Goal: Use online tool/utility: Utilize a website feature to perform a specific function

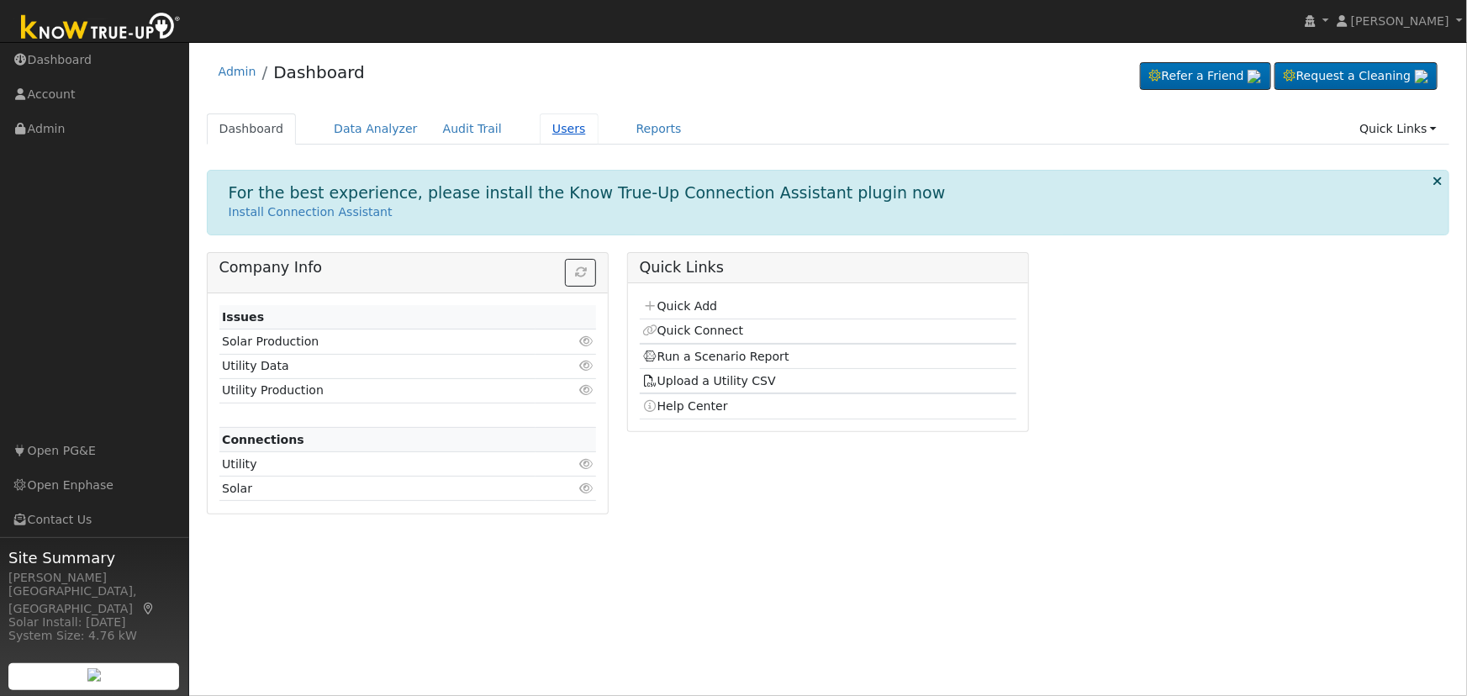
click at [552, 134] on link "Users" at bounding box center [569, 128] width 59 height 31
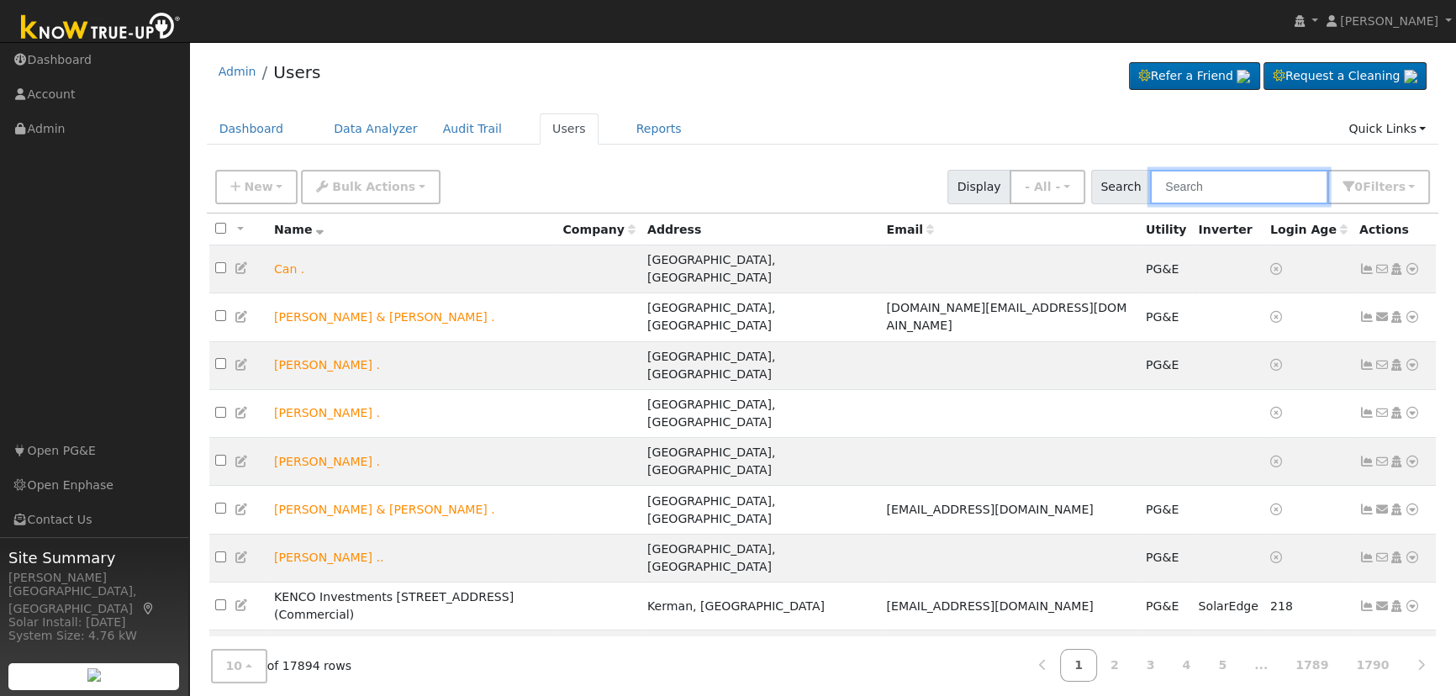
click at [1219, 184] on input "text" at bounding box center [1239, 187] width 178 height 34
click at [1230, 185] on input "text" at bounding box center [1239, 187] width 178 height 34
paste input "Noah Bulbulian"
type input "Noah Bulbulian"
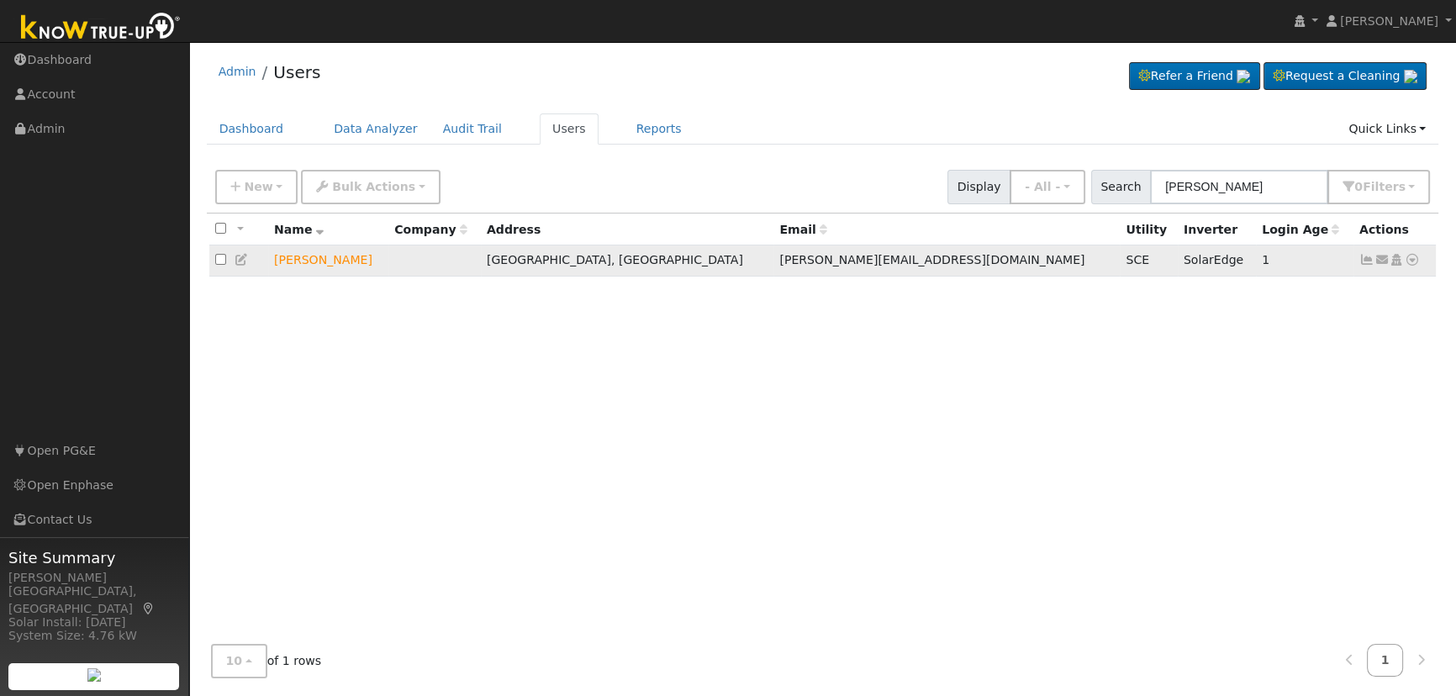
click at [1414, 261] on icon at bounding box center [1412, 260] width 15 height 12
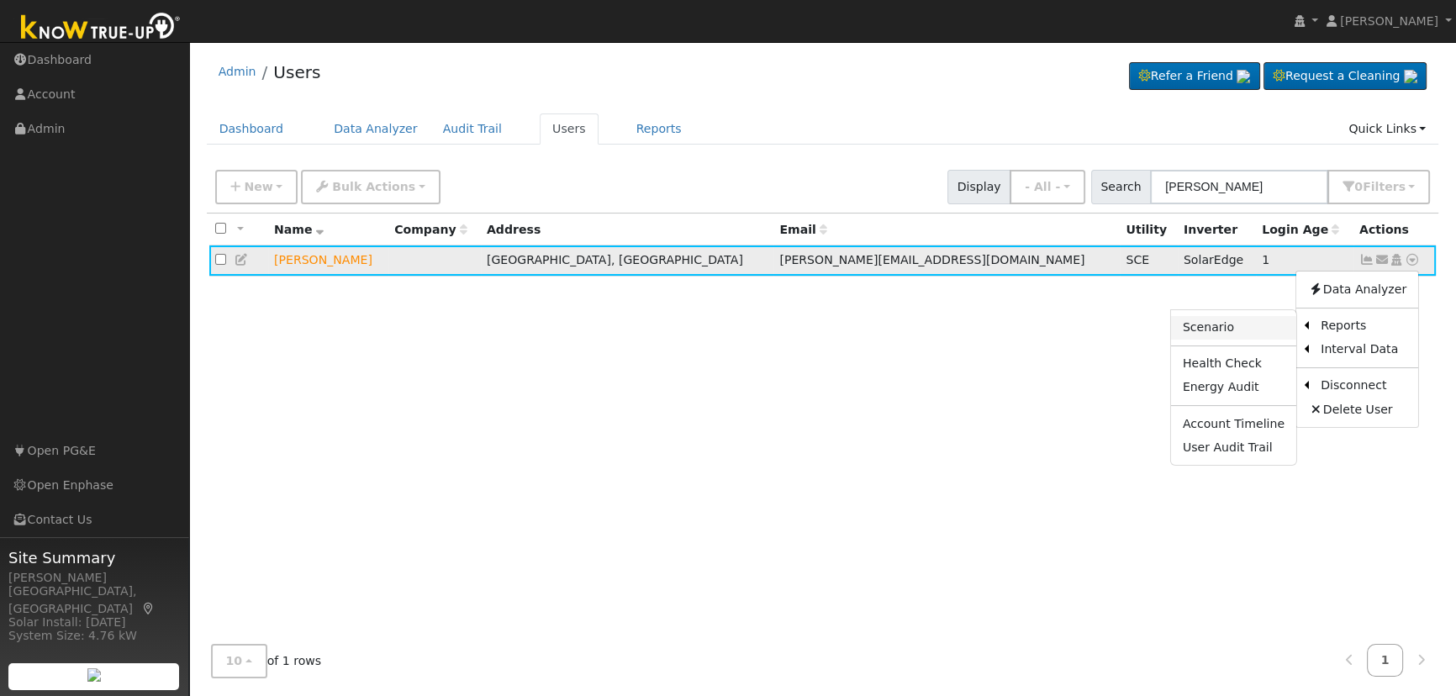
click at [1232, 327] on link "Scenario" at bounding box center [1233, 328] width 125 height 24
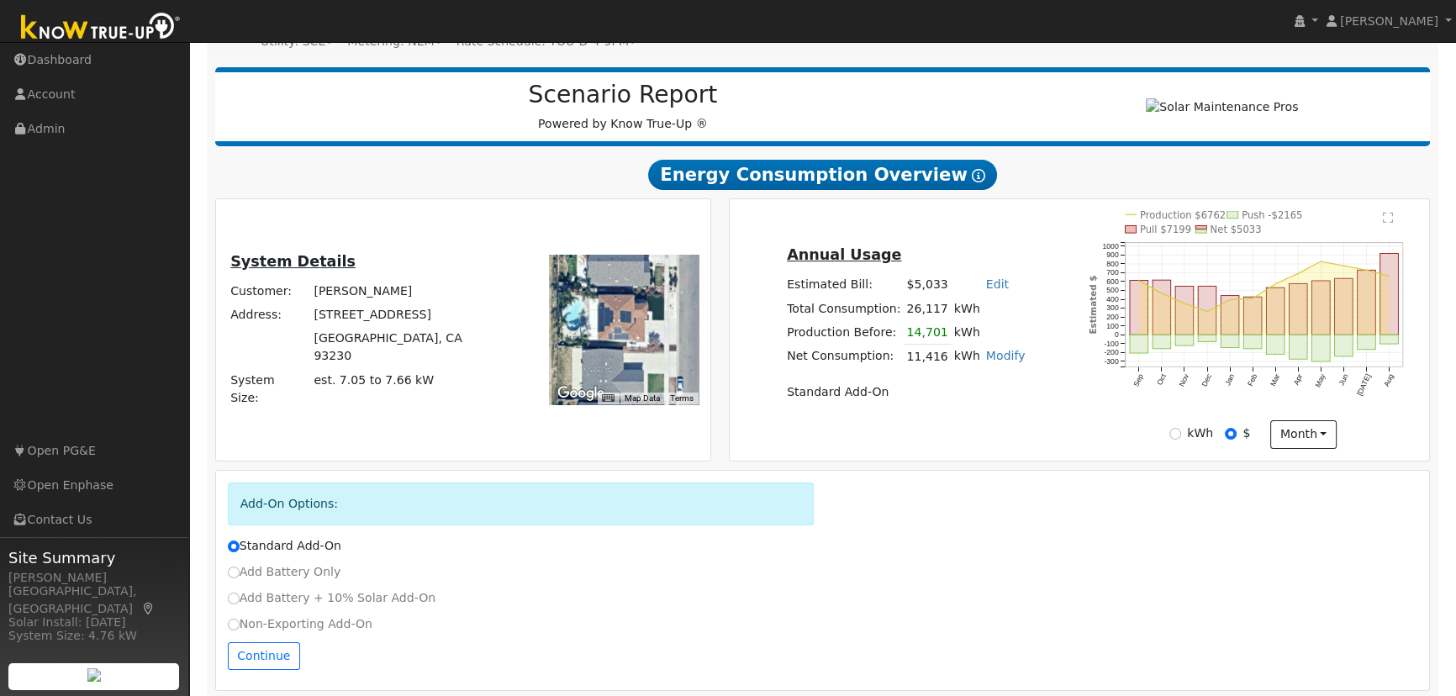
scroll to position [202, 0]
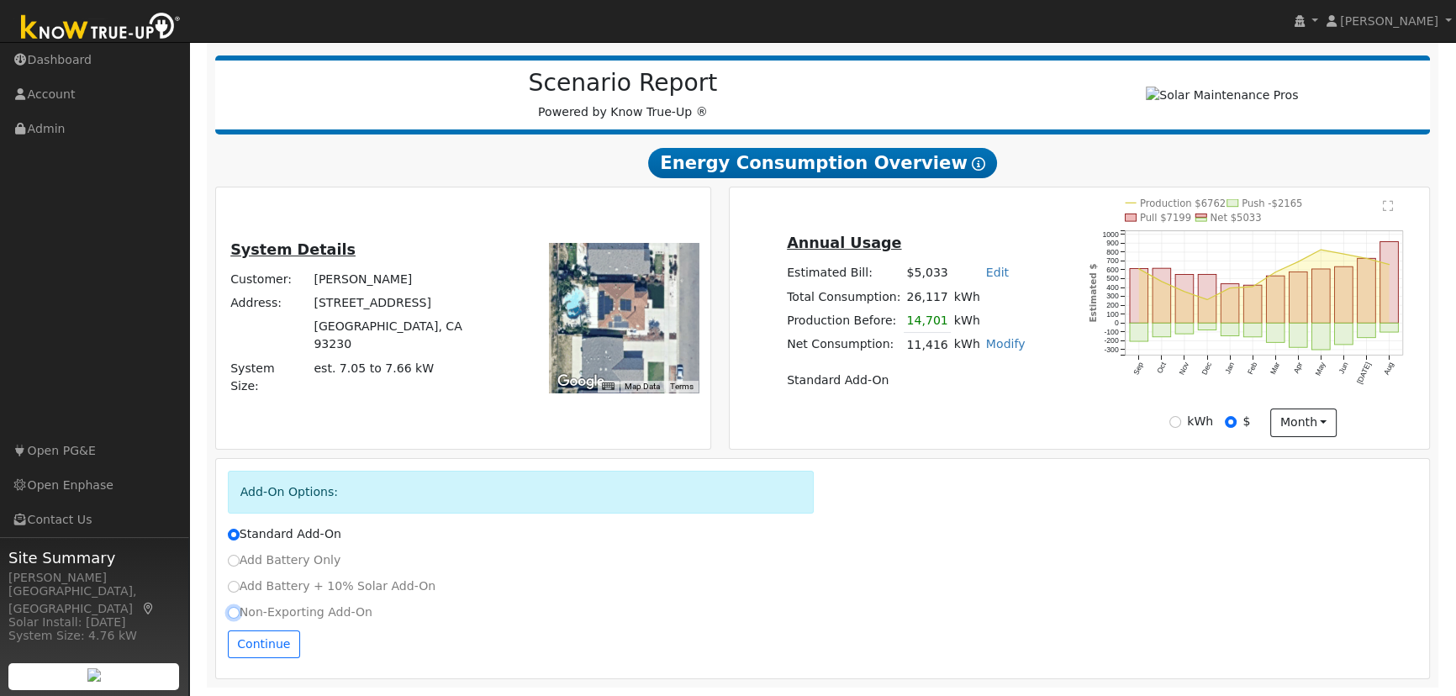
click at [233, 613] on input "Non-Exporting Add-On" at bounding box center [234, 613] width 12 height 12
radio input "true"
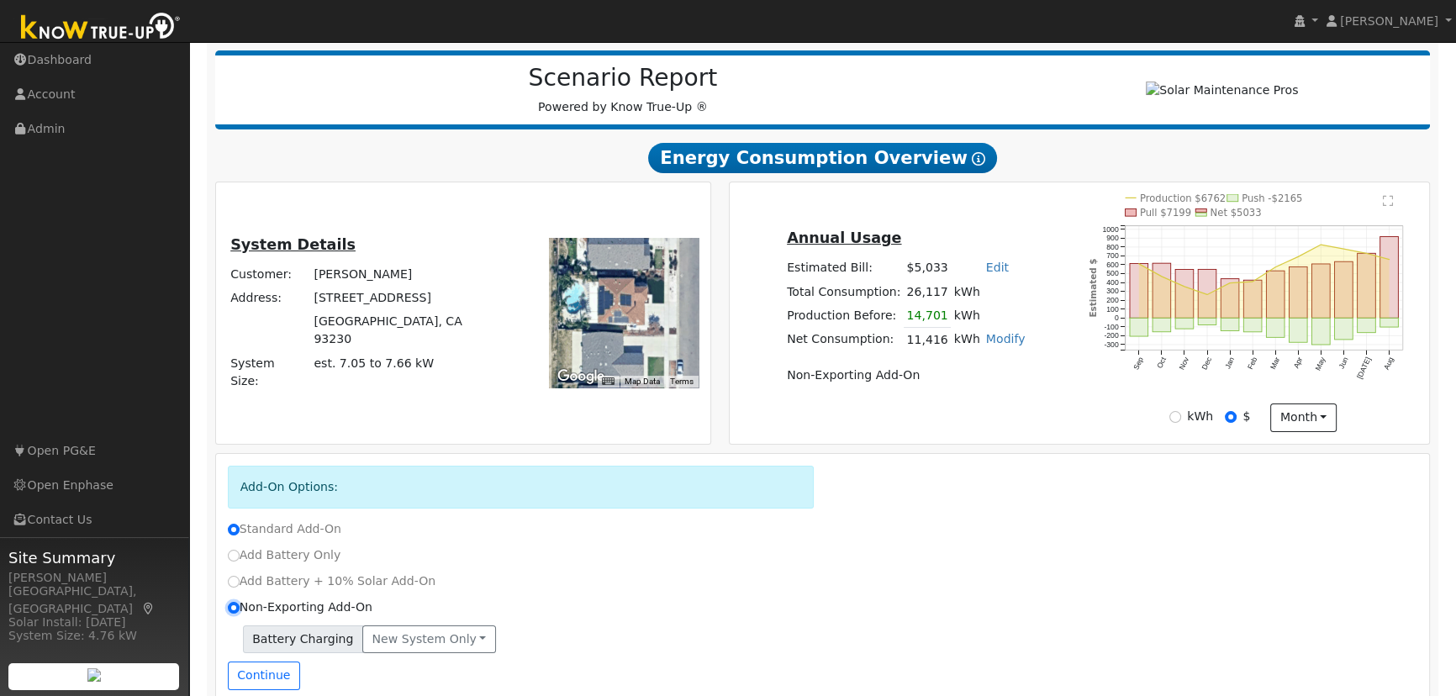
radio input "false"
click at [255, 675] on button "Continue" at bounding box center [264, 676] width 72 height 29
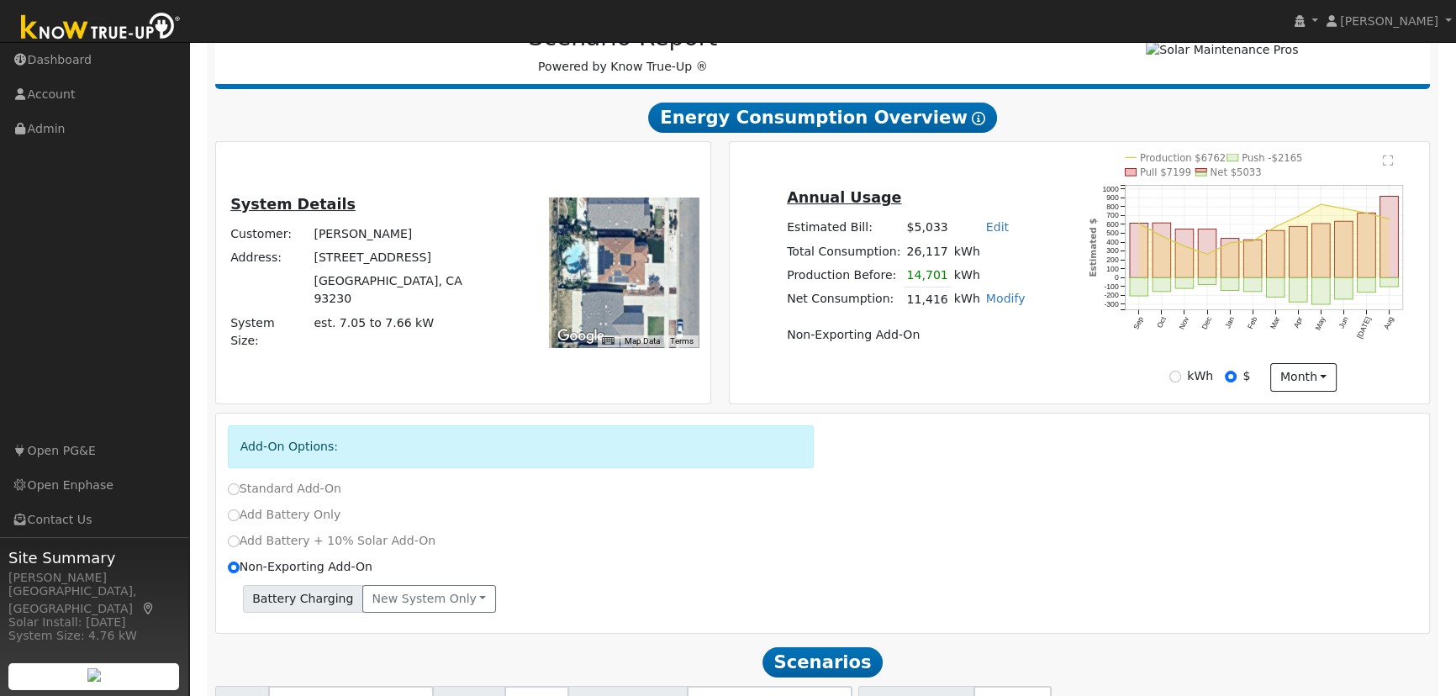
scroll to position [237, 0]
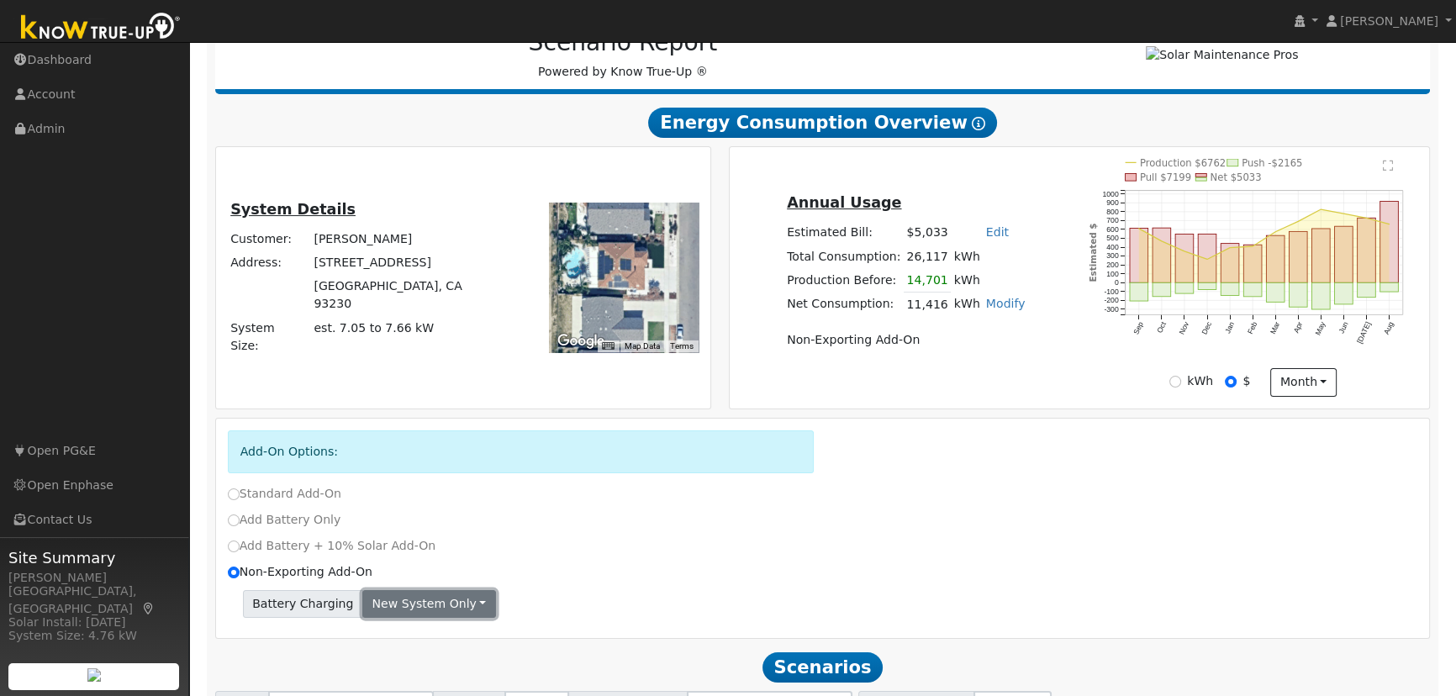
click at [425, 605] on button "New system only" at bounding box center [429, 604] width 134 height 29
click at [651, 589] on div "Non-Exporting Add-On" at bounding box center [823, 576] width 1208 height 26
drag, startPoint x: 842, startPoint y: 673, endPoint x: 618, endPoint y: 645, distance: 226.3
click at [646, 647] on div "Scenario Report Powered by Know True-Up ® Energy Consumption Overview Show Help…" at bounding box center [823, 421] width 1232 height 829
click at [462, 605] on button "New system only" at bounding box center [429, 604] width 134 height 29
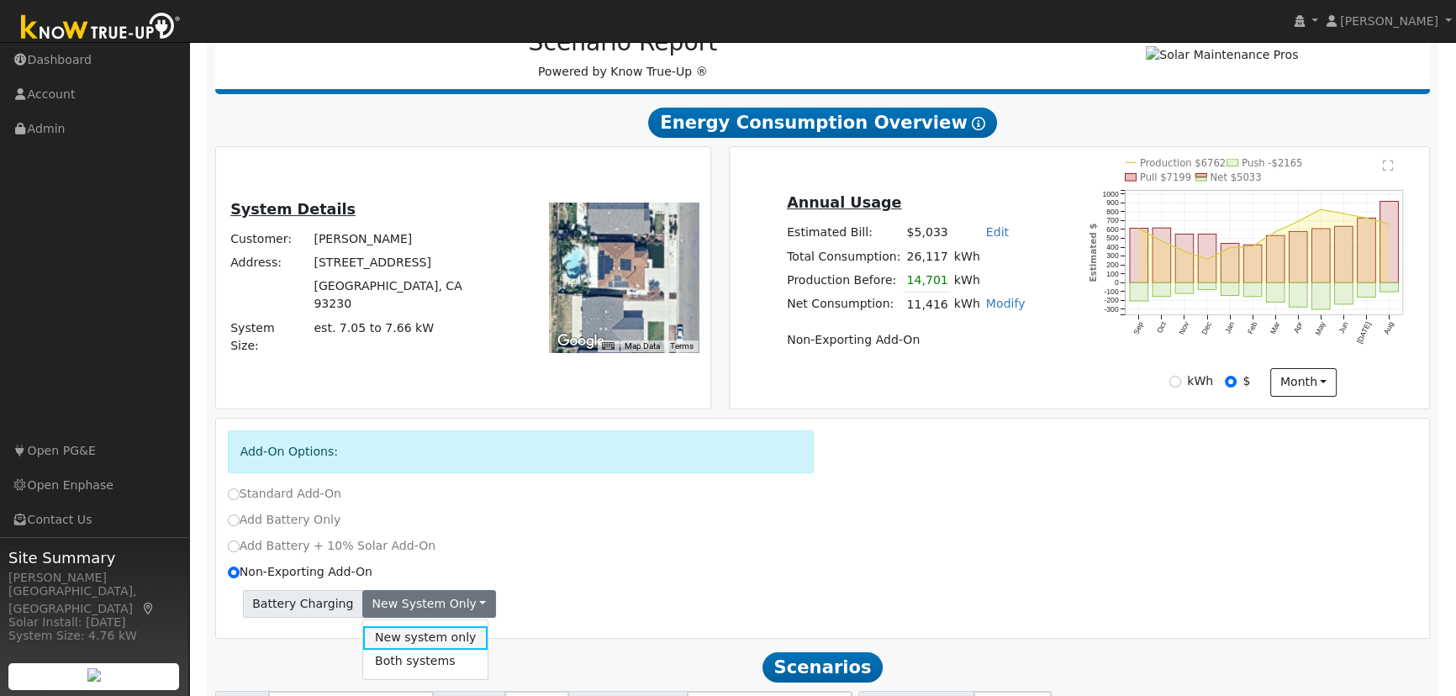
click at [441, 630] on link "New system only" at bounding box center [425, 638] width 125 height 24
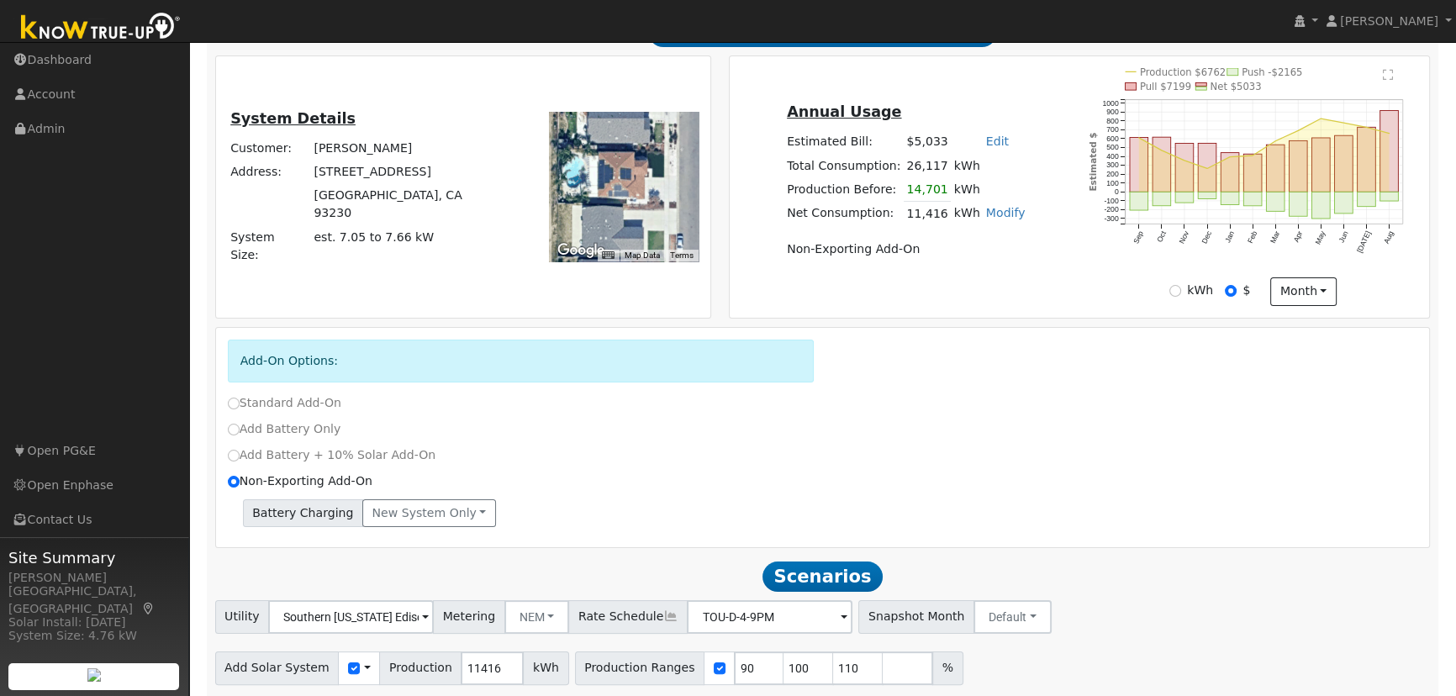
scroll to position [390, 0]
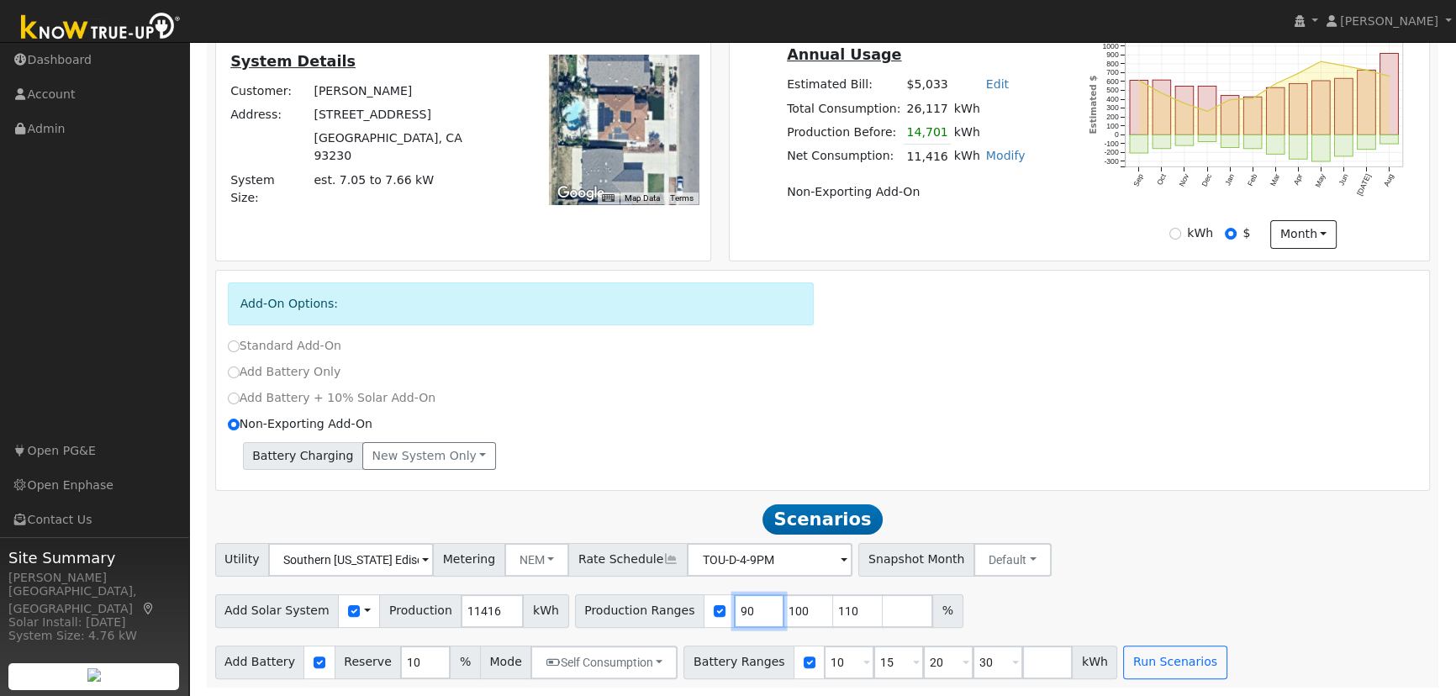
click at [734, 622] on input "90" at bounding box center [759, 611] width 50 height 34
type input "28.71"
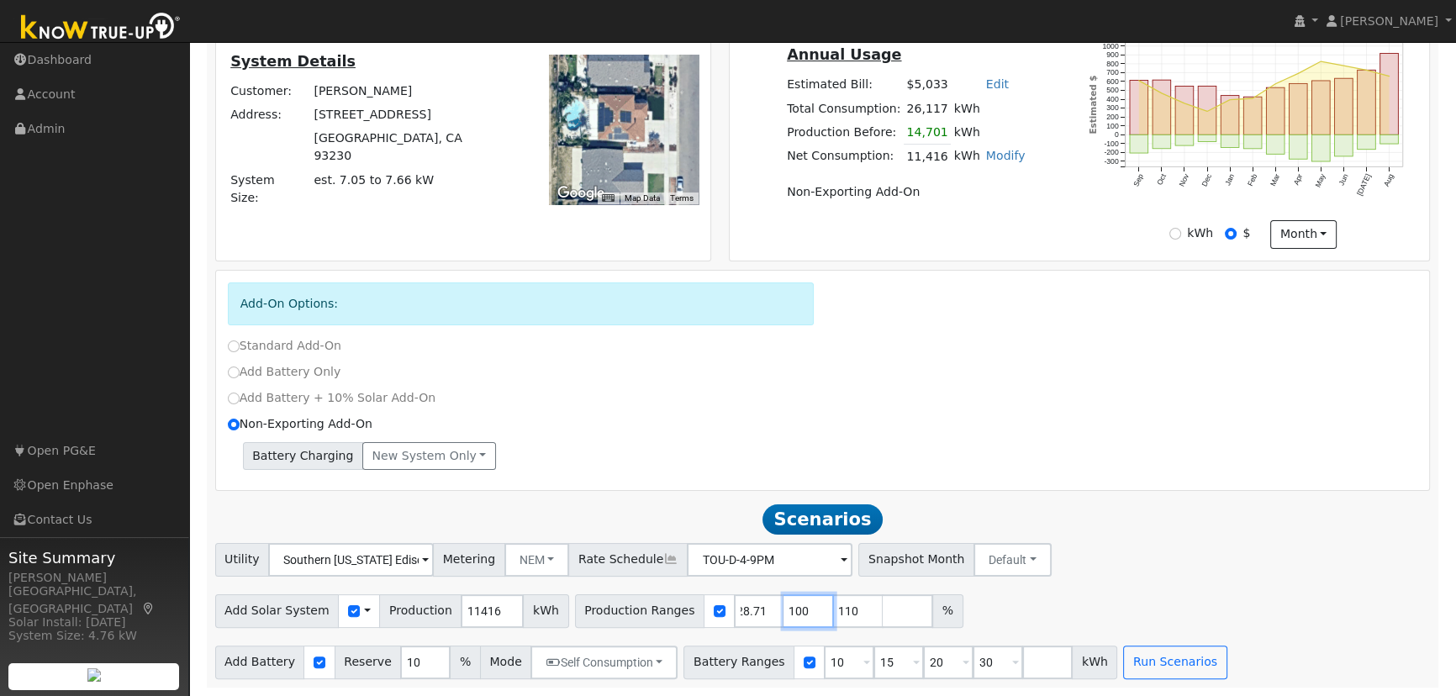
click at [783, 618] on input "100" at bounding box center [808, 611] width 50 height 34
type input "110"
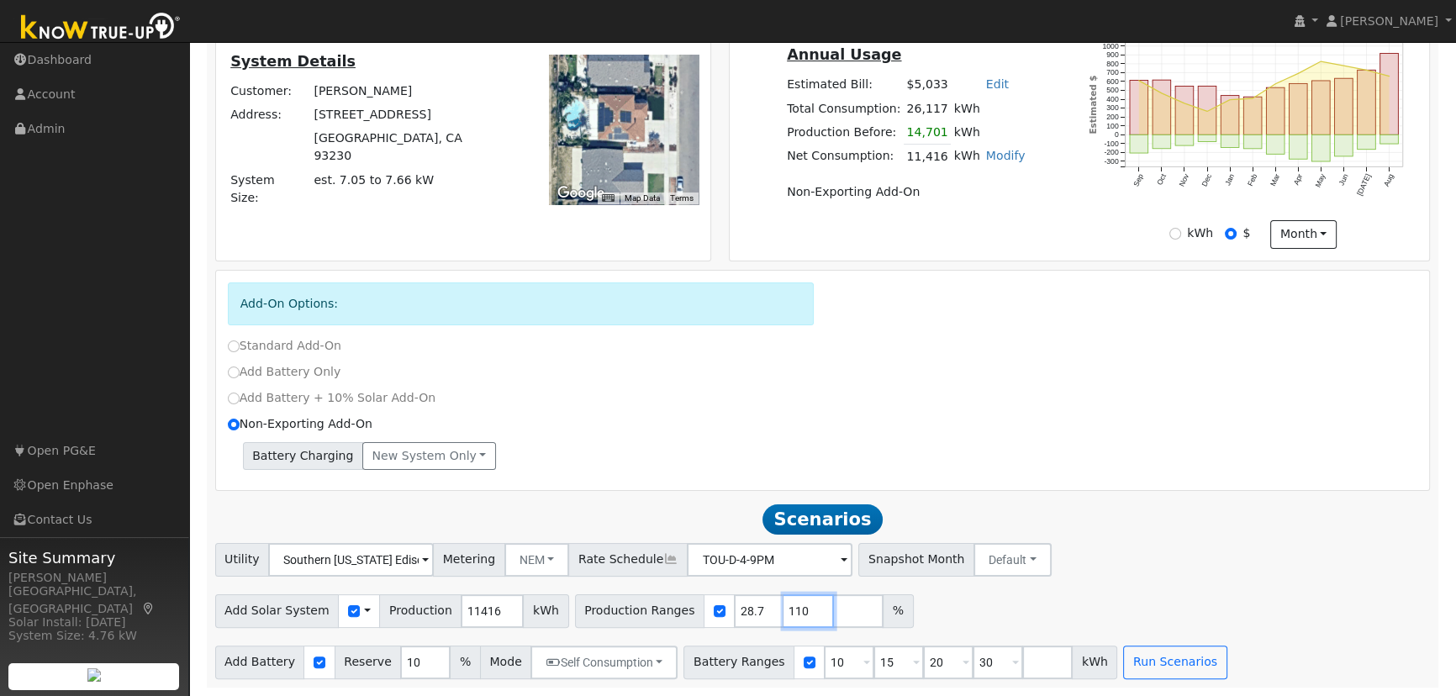
click at [783, 618] on input "110" at bounding box center [808, 611] width 50 height 34
click at [783, 618] on input "number" at bounding box center [808, 611] width 50 height 34
click at [734, 618] on input "28.71" at bounding box center [759, 611] width 50 height 34
click at [734, 617] on input "28.71" at bounding box center [759, 611] width 50 height 34
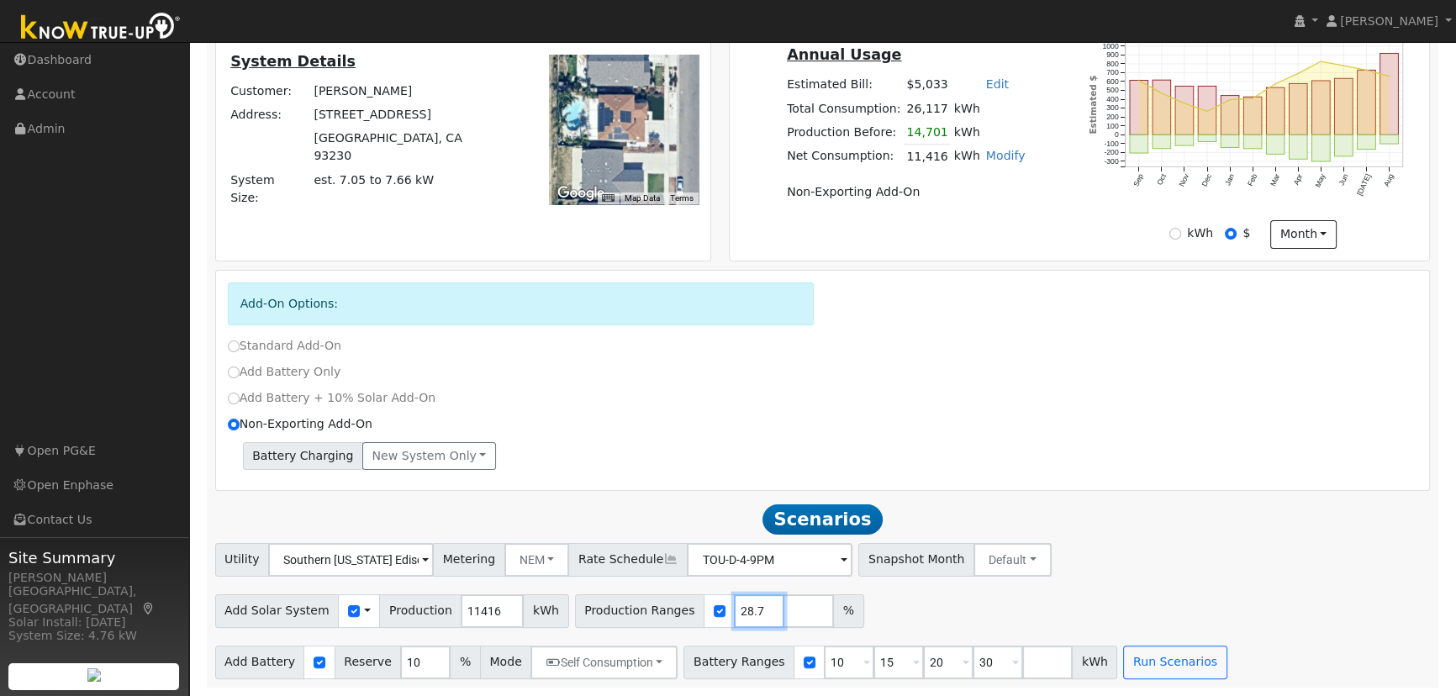
type input "28.71"
click at [824, 668] on input "10" at bounding box center [849, 663] width 50 height 34
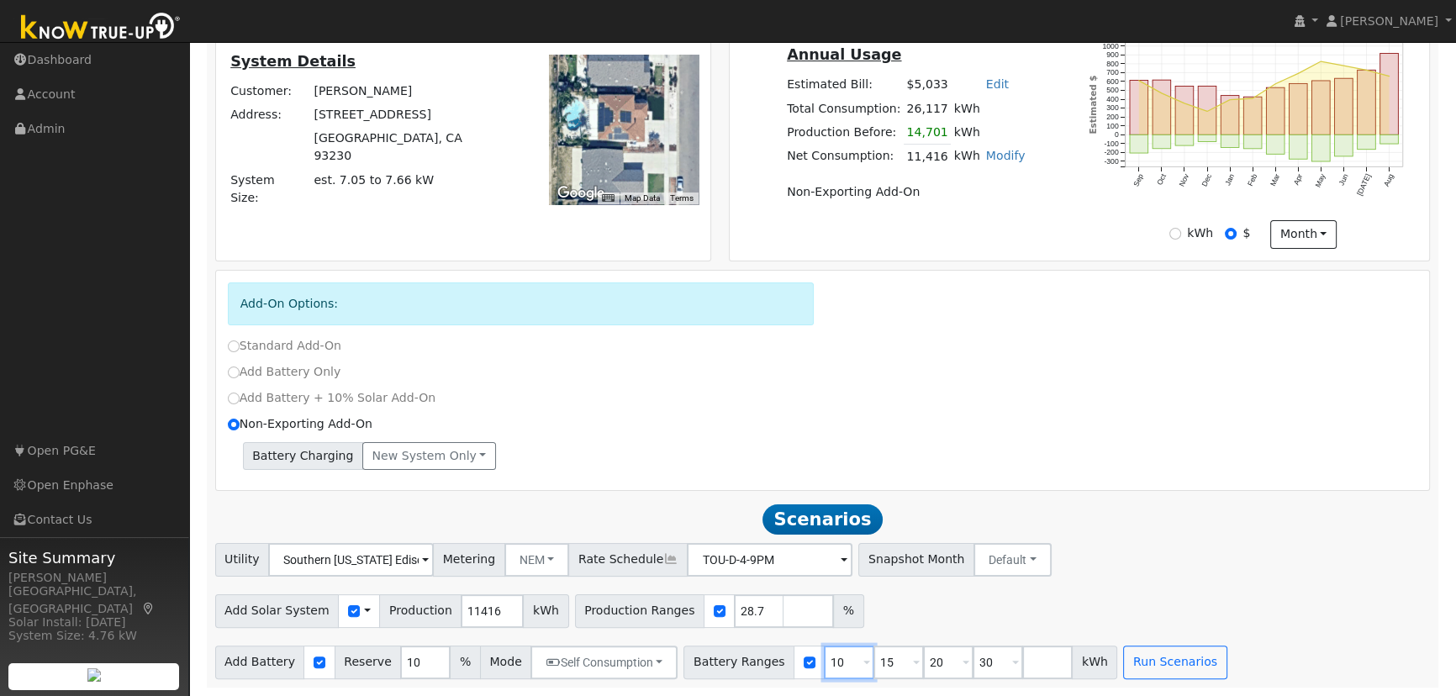
type input "15"
type input "20"
type input "30"
click at [824, 668] on input "15" at bounding box center [849, 663] width 50 height 34
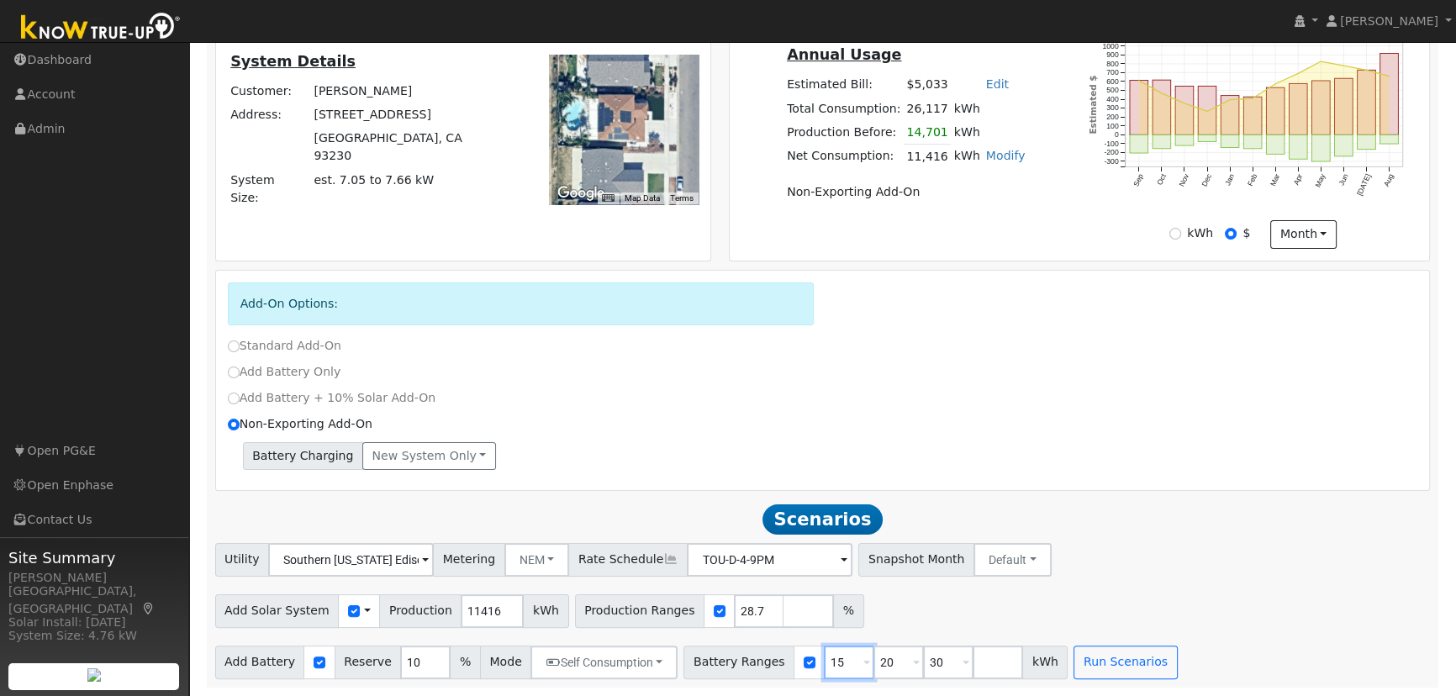
type input "20"
type input "30"
click at [824, 668] on input "20" at bounding box center [849, 663] width 50 height 34
type input "30"
click at [824, 668] on input "30" at bounding box center [849, 663] width 50 height 34
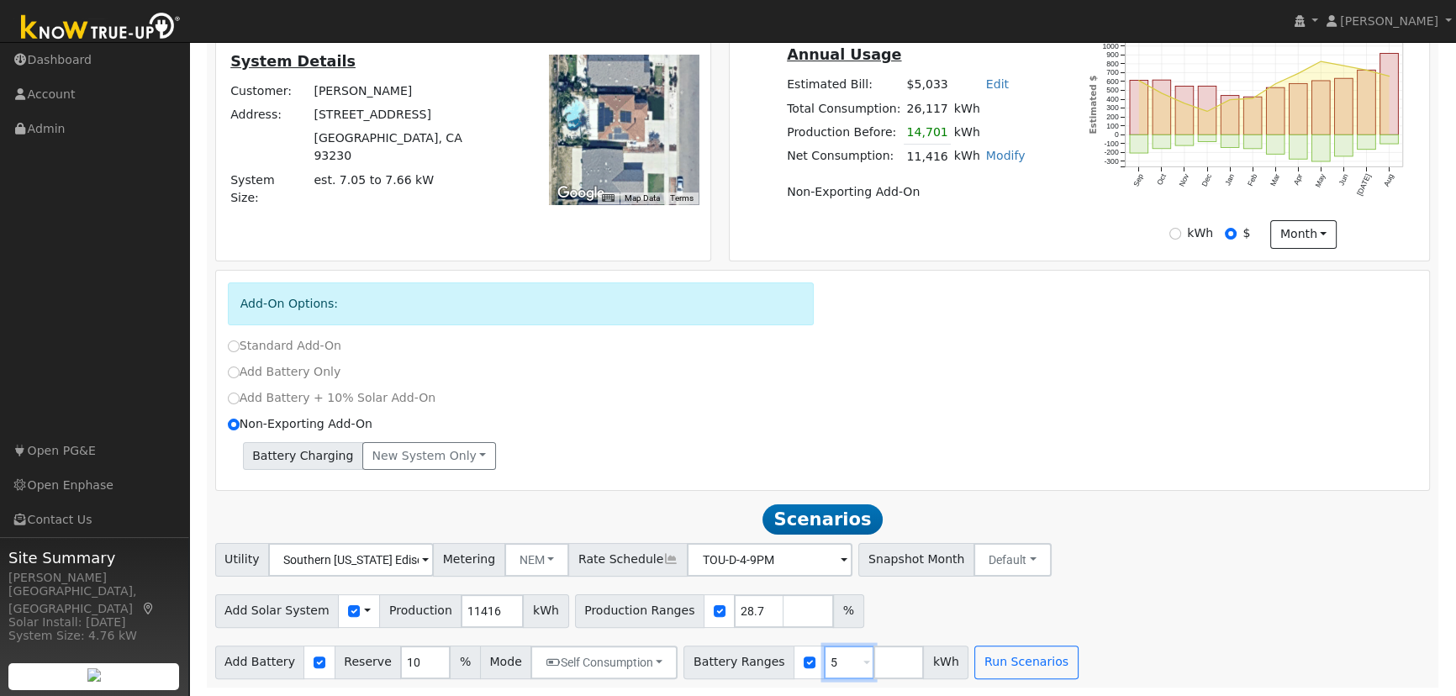
type input "5"
click at [400, 667] on input "10" at bounding box center [425, 663] width 50 height 34
type input "20"
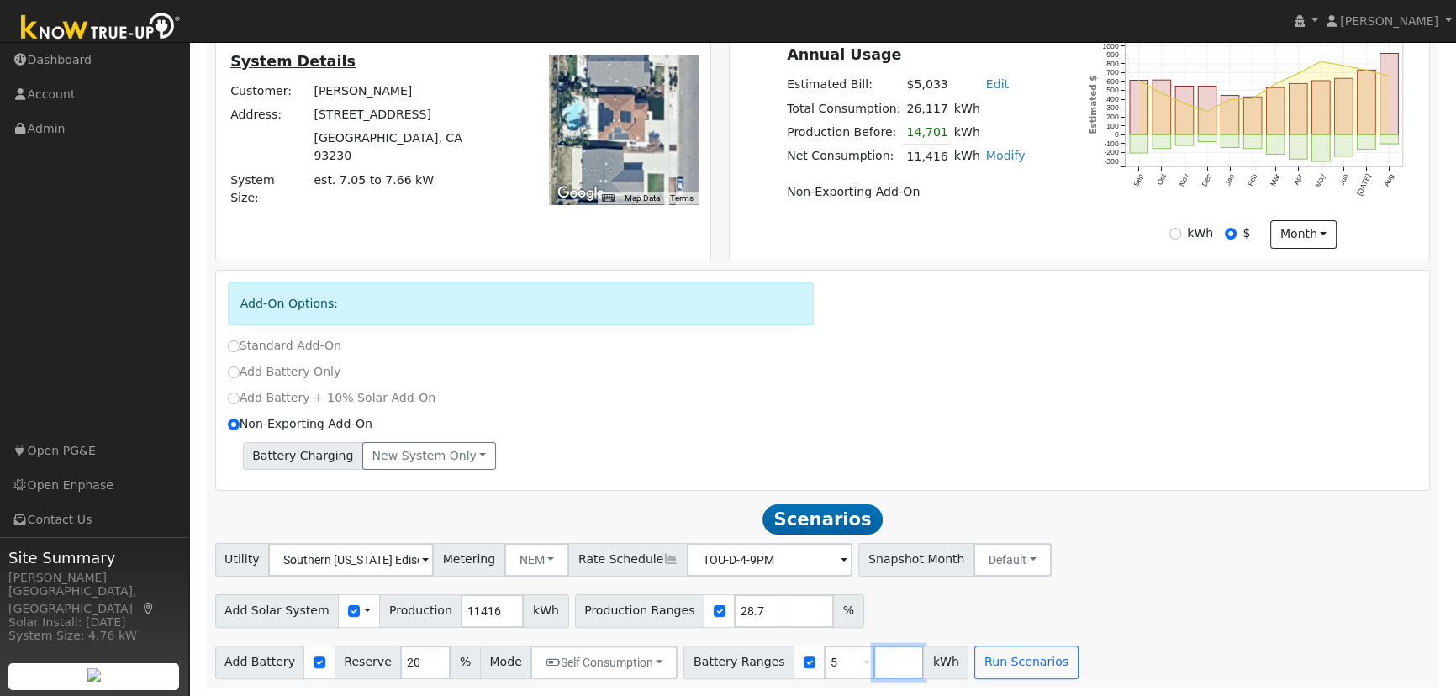
click at [873, 652] on input "number" at bounding box center [898, 663] width 50 height 34
type input "13.5"
click at [1036, 657] on button "Run Scenarios" at bounding box center [1075, 663] width 103 height 34
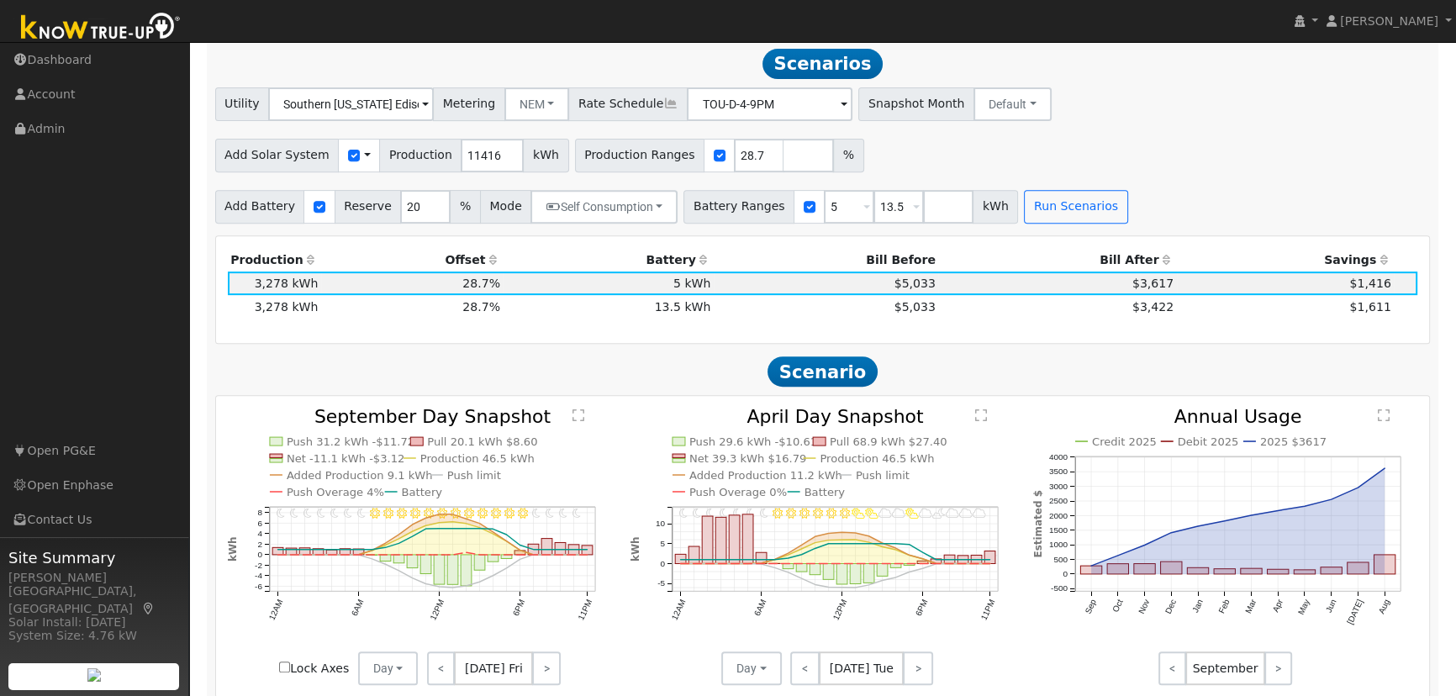
scroll to position [842, 0]
click at [400, 212] on input "20" at bounding box center [425, 205] width 50 height 34
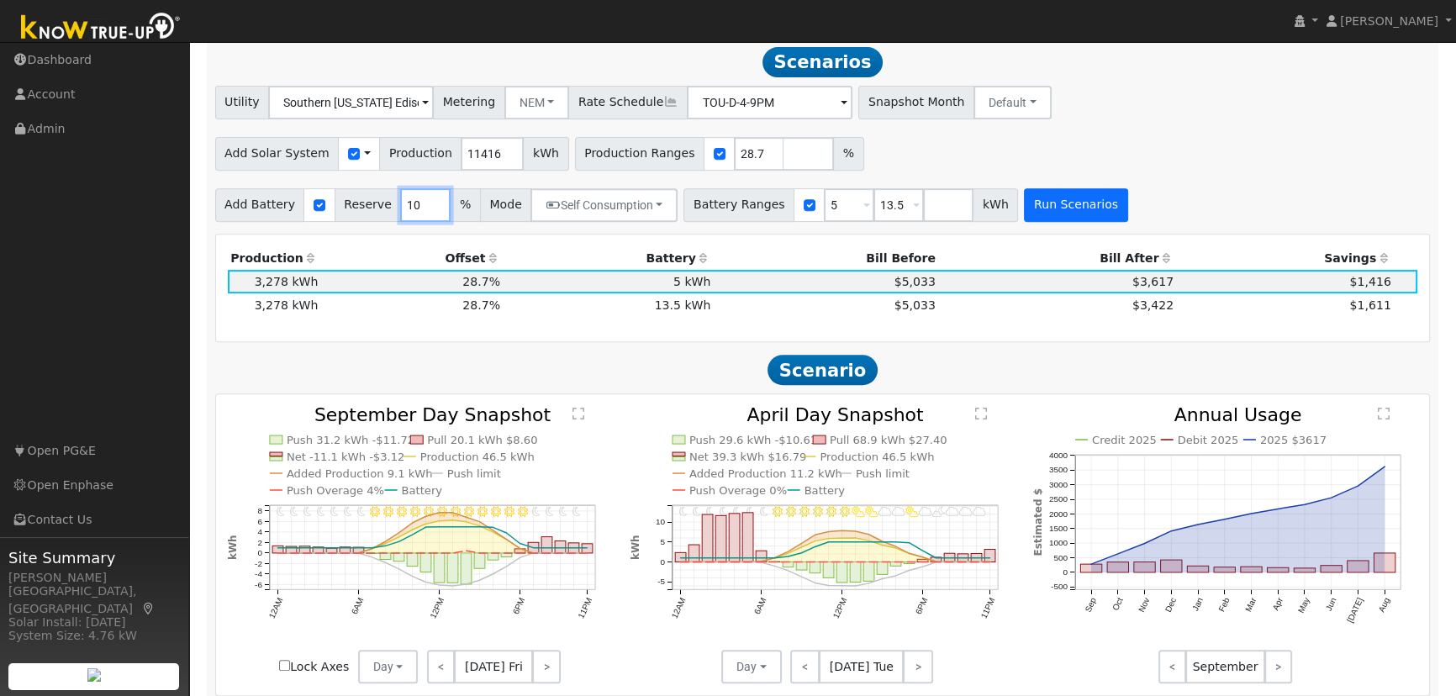
type input "10"
click at [1050, 212] on button "Run Scenarios" at bounding box center [1075, 205] width 103 height 34
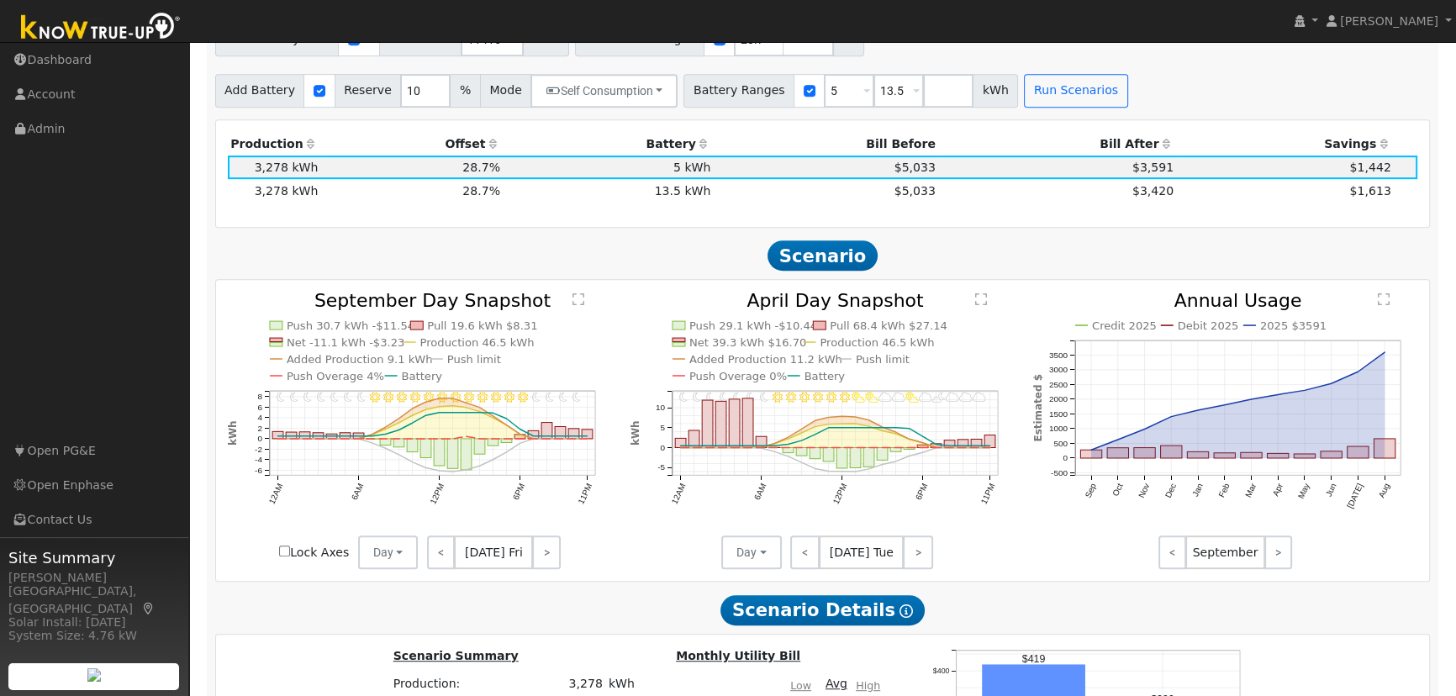
scroll to position [919, 0]
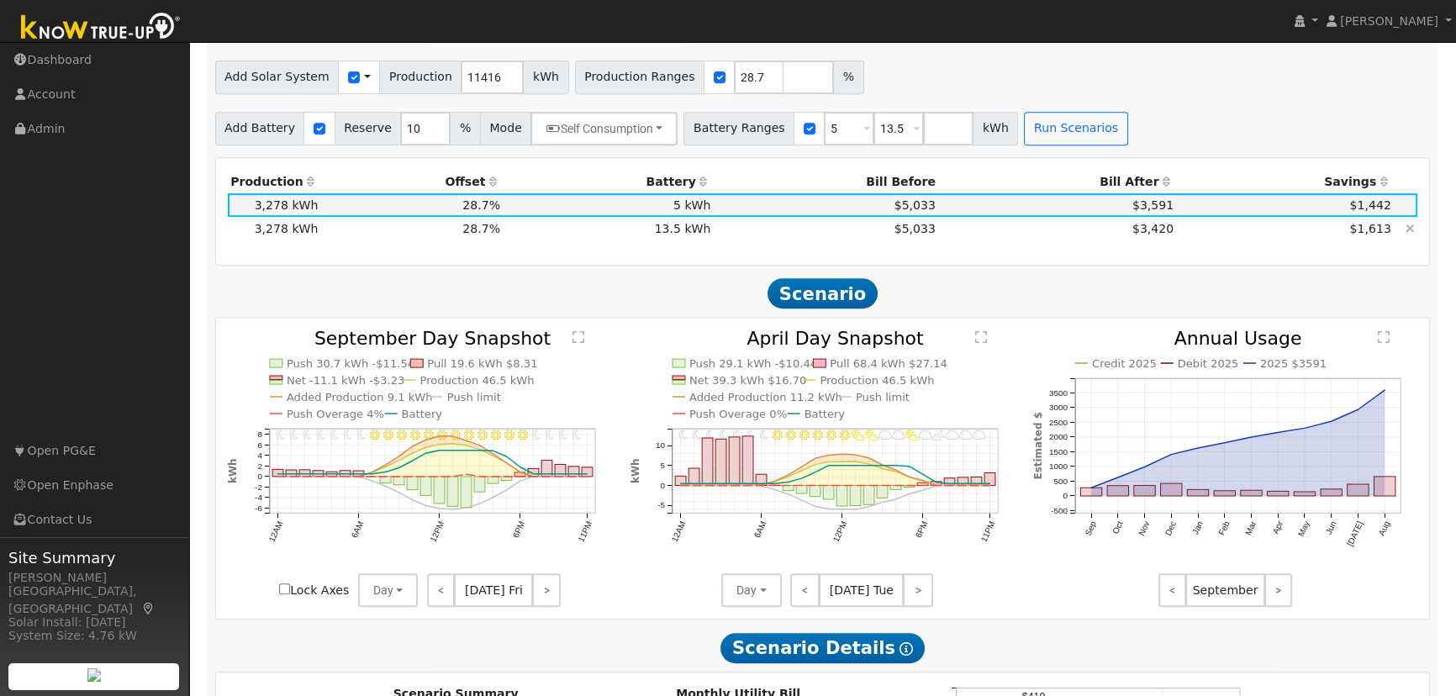
click at [654, 239] on td "13.5 kWh" at bounding box center [609, 229] width 210 height 24
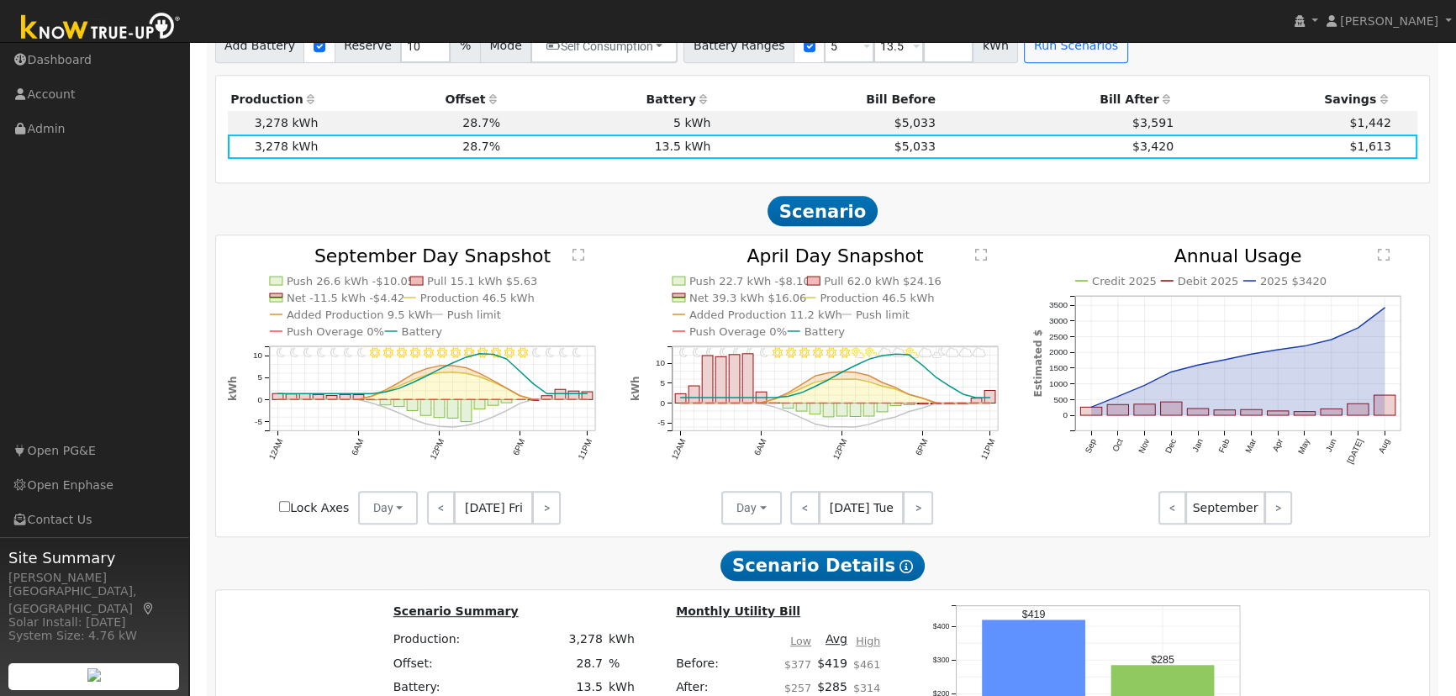
scroll to position [995, 0]
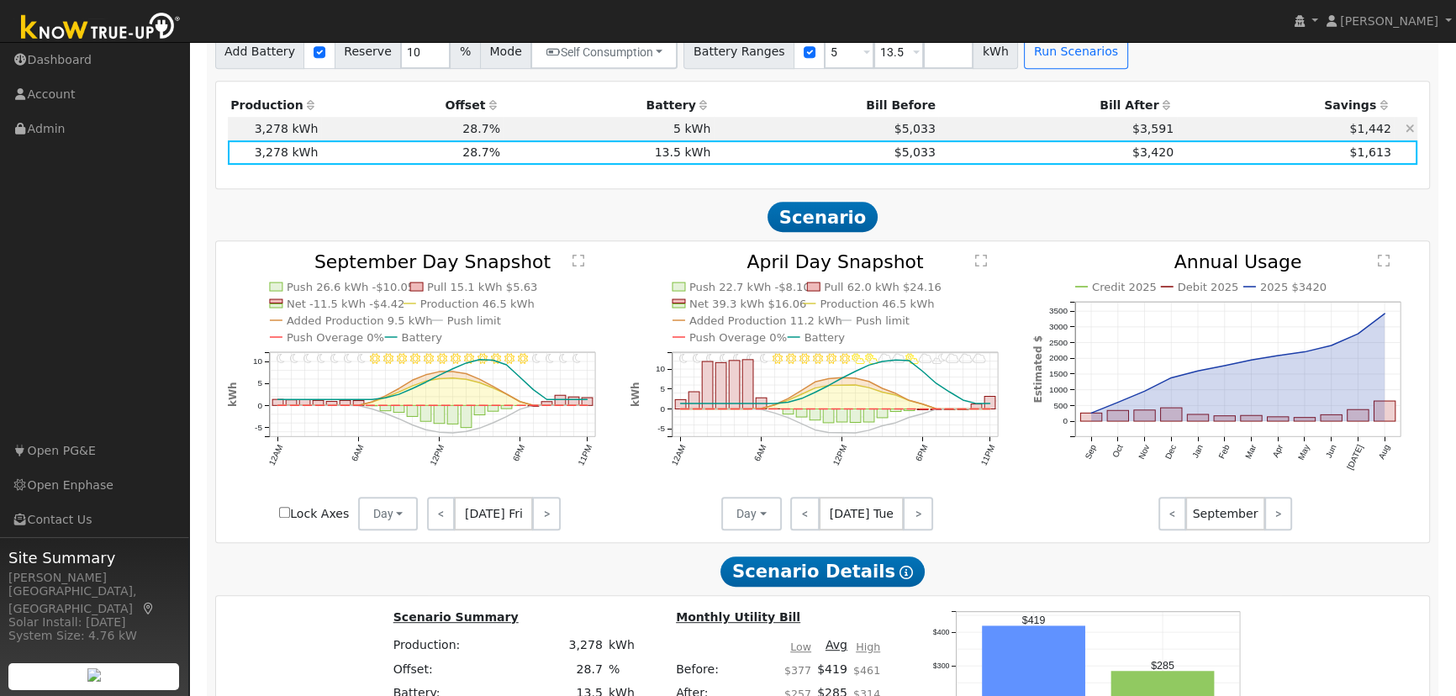
click at [694, 135] on td "5 kWh" at bounding box center [609, 129] width 210 height 24
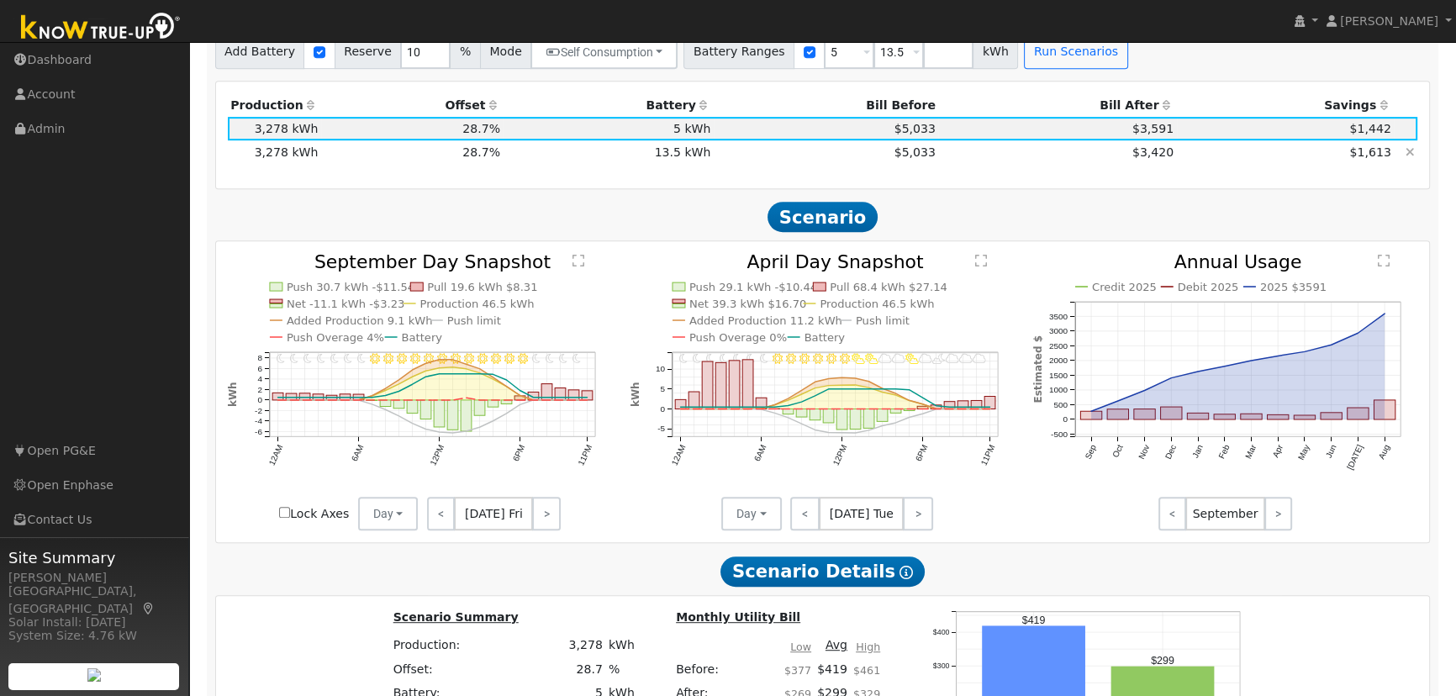
click at [688, 160] on td "13.5 kWh" at bounding box center [609, 152] width 210 height 24
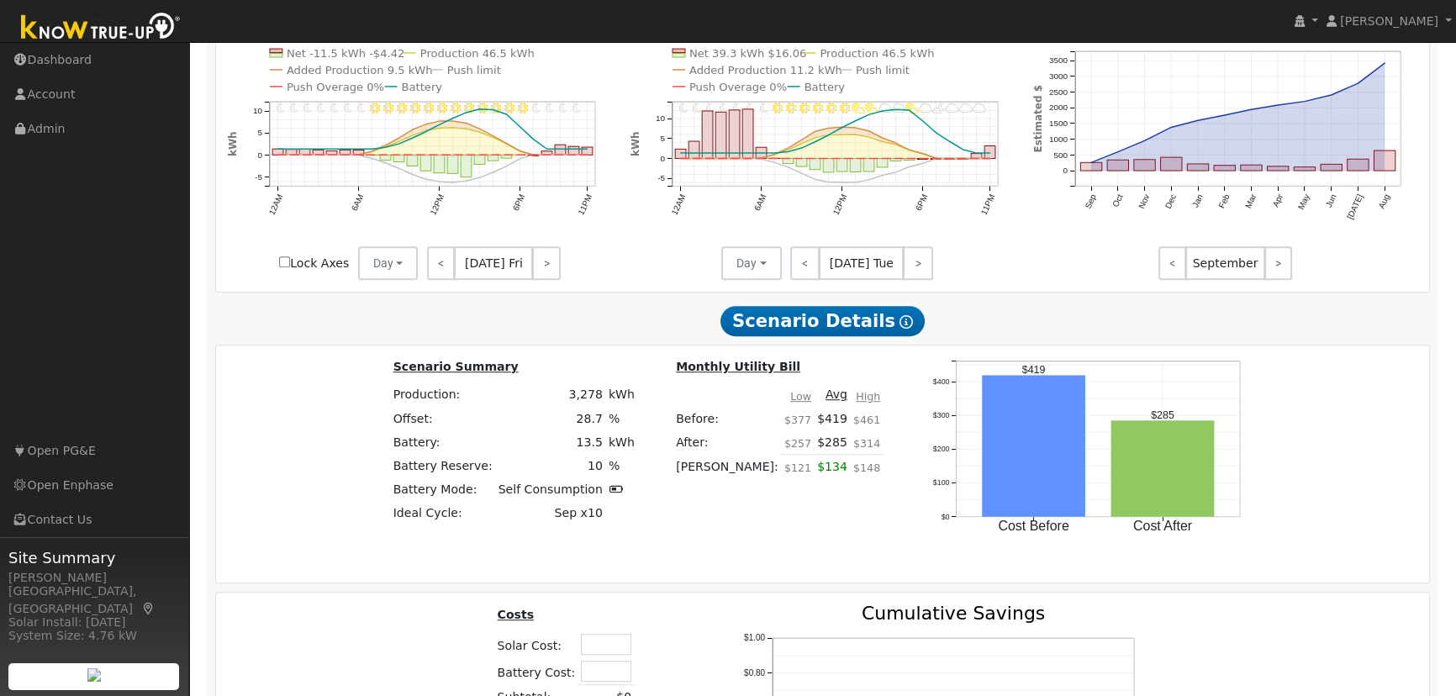
scroll to position [1378, 0]
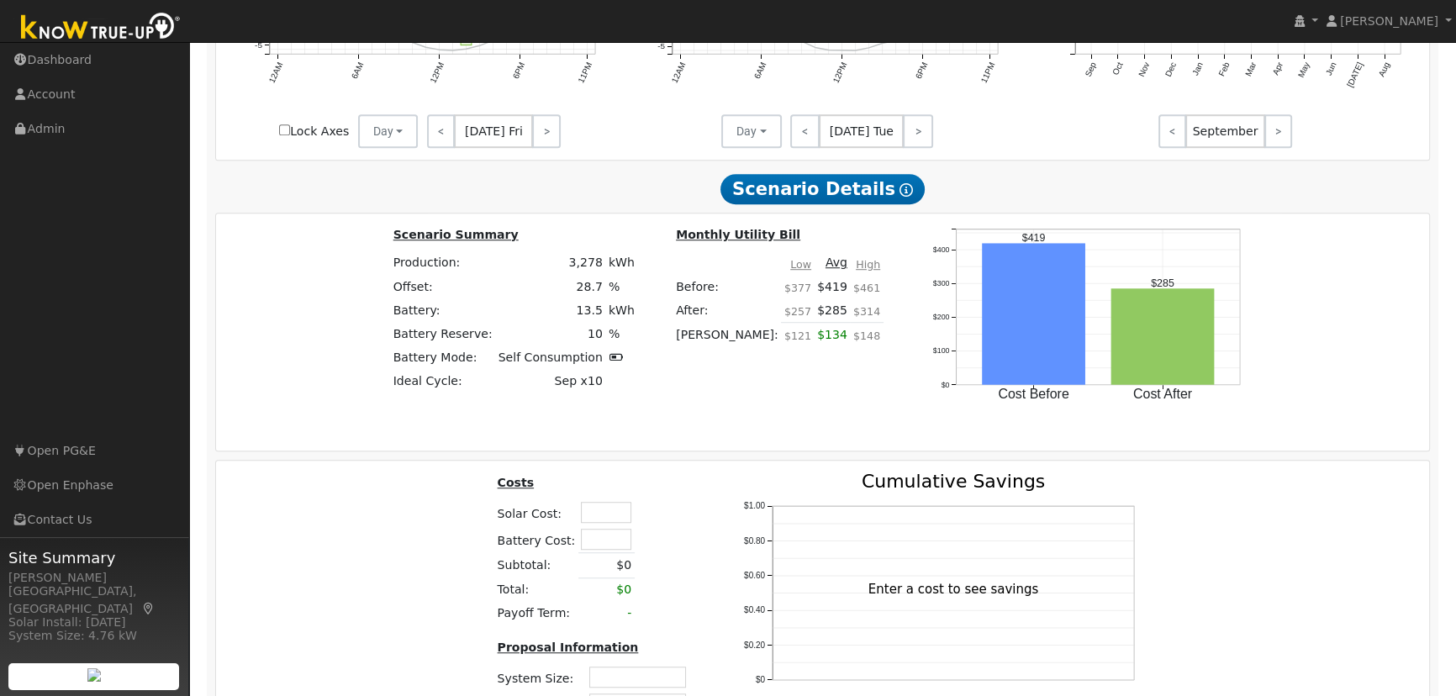
click at [599, 525] on td at bounding box center [606, 511] width 56 height 27
click at [604, 519] on input "text" at bounding box center [606, 512] width 50 height 21
click at [657, 525] on td at bounding box center [650, 511] width 30 height 27
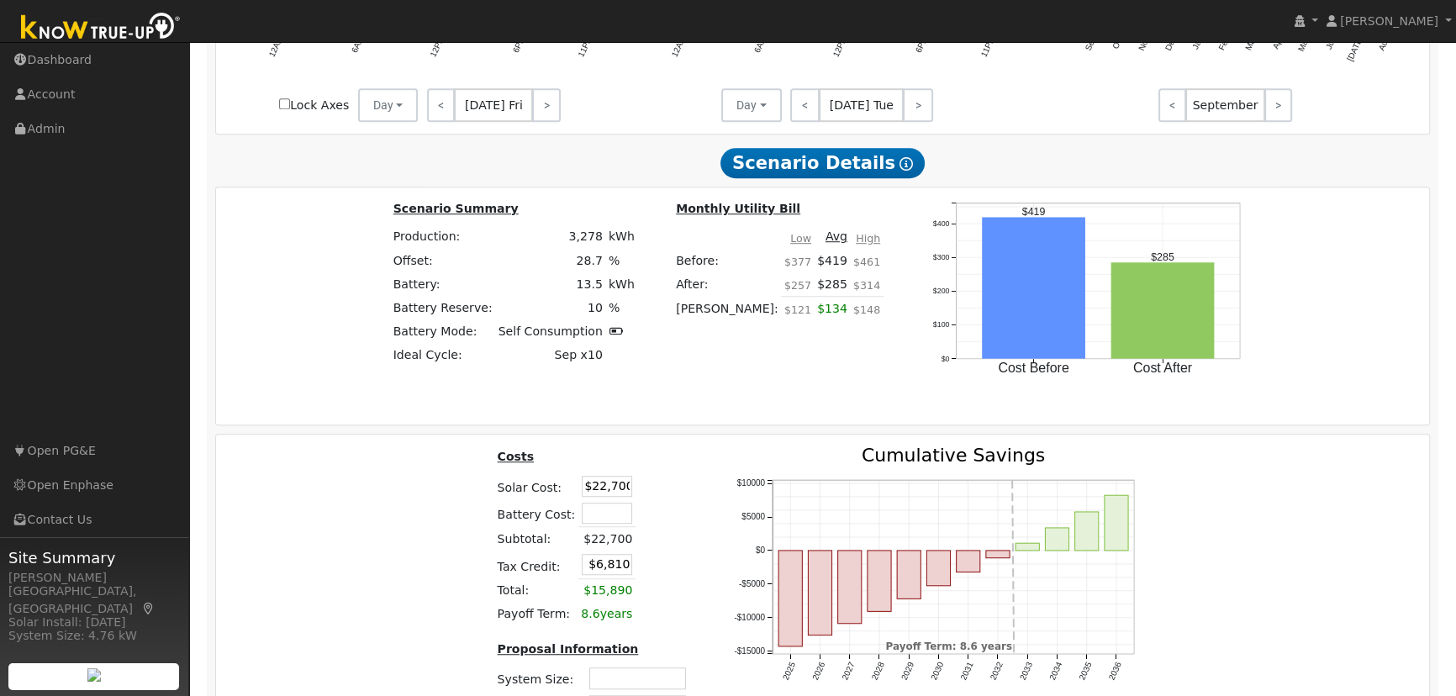
scroll to position [1454, 0]
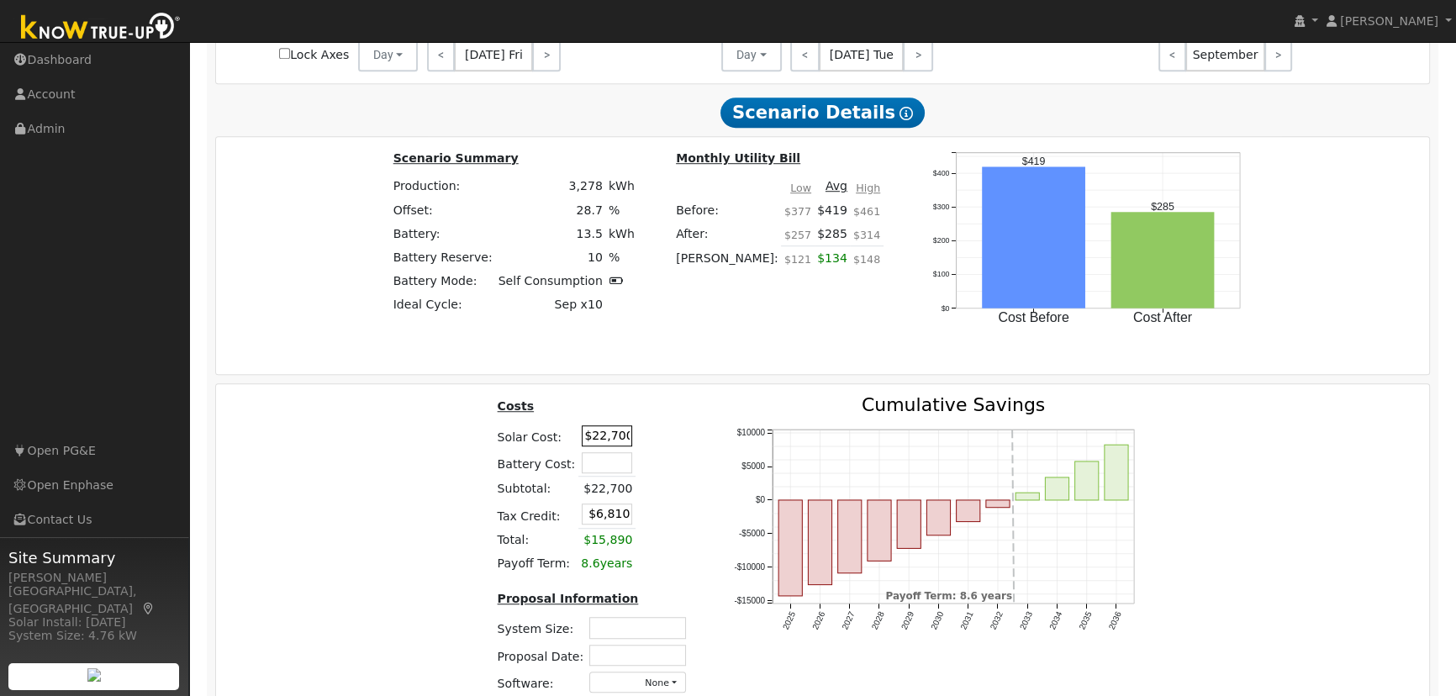
click at [604, 444] on input "$22,700" at bounding box center [607, 435] width 50 height 21
type input "$33,700"
type input "$10,110"
